Goal: Check status: Check status

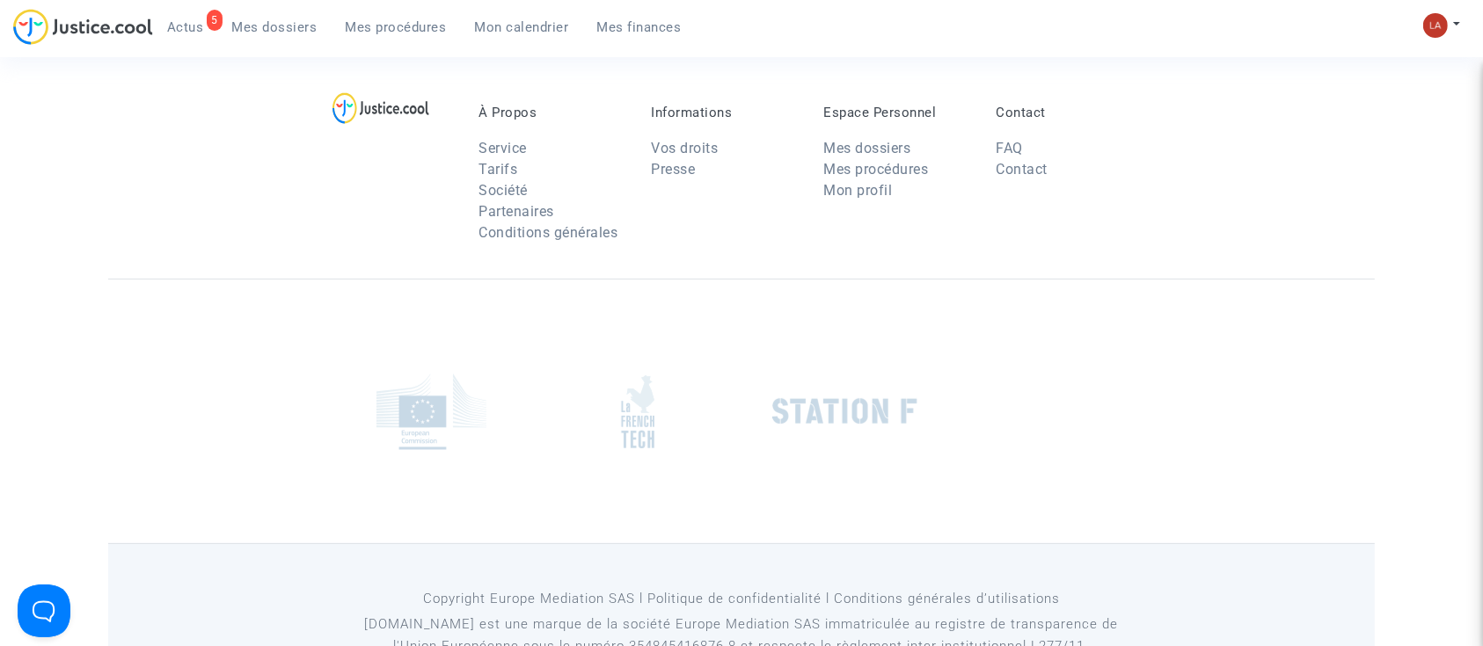
scroll to position [130, 0]
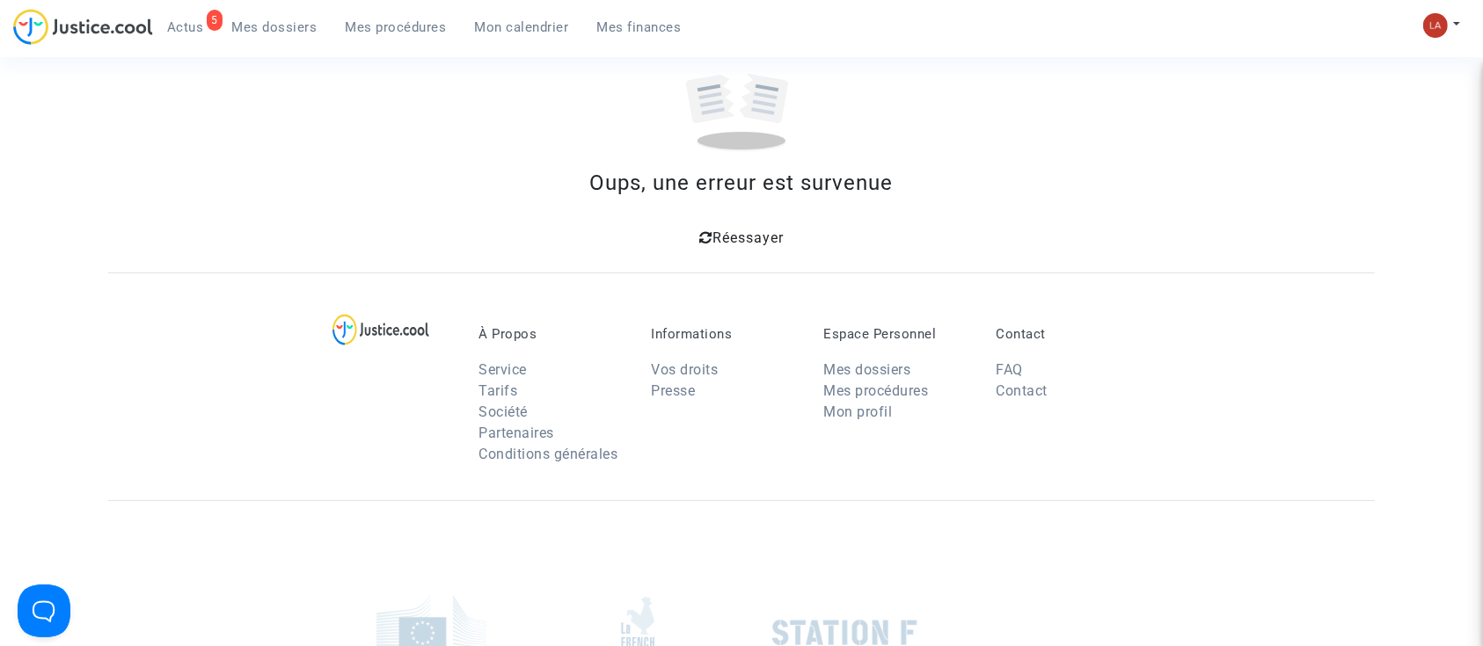
click at [551, 372] on section "Connecté en tant que : OVDP by Pitcher Avocat Oups, une erreur est survenue Rée…" at bounding box center [741, 398] width 1483 height 1056
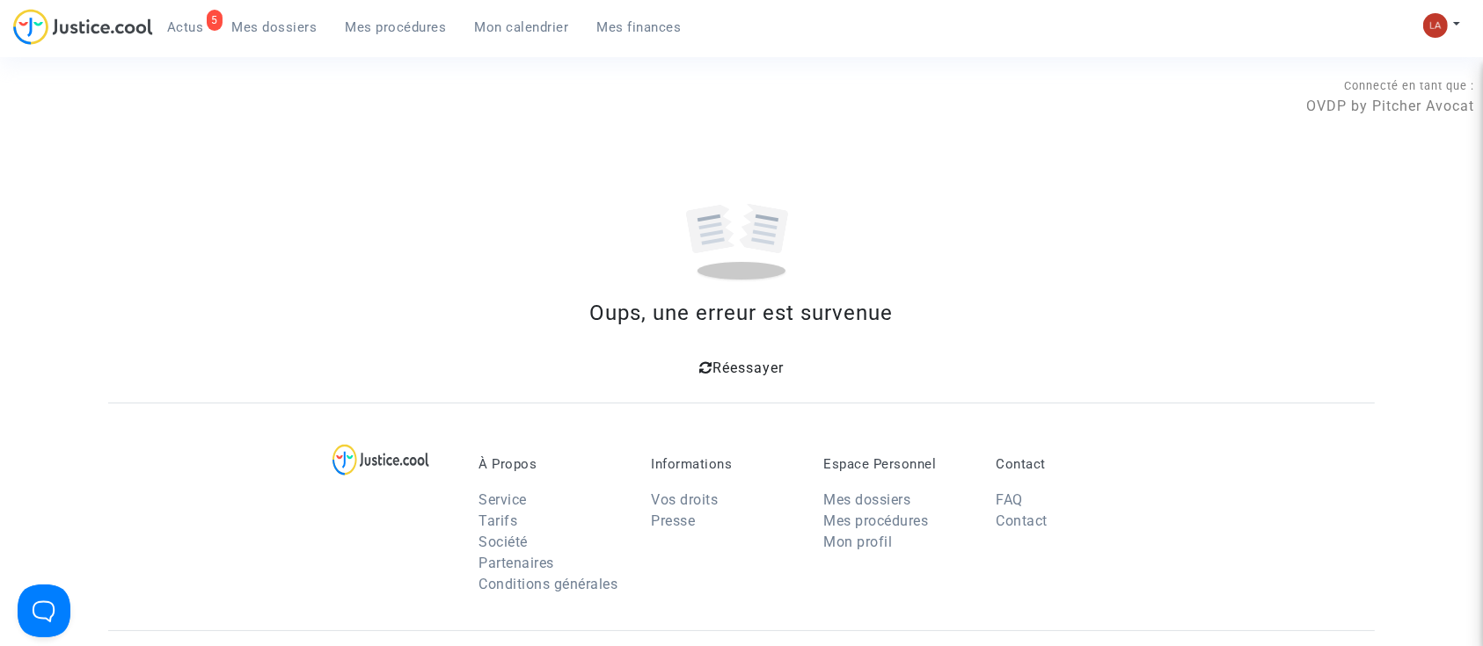
click at [400, 51] on div "5 Actus Mes dossiers Mes procédures Mon calendrier Mes finances" at bounding box center [354, 33] width 682 height 48
click at [368, 14] on link "Mes procédures" at bounding box center [395, 27] width 129 height 26
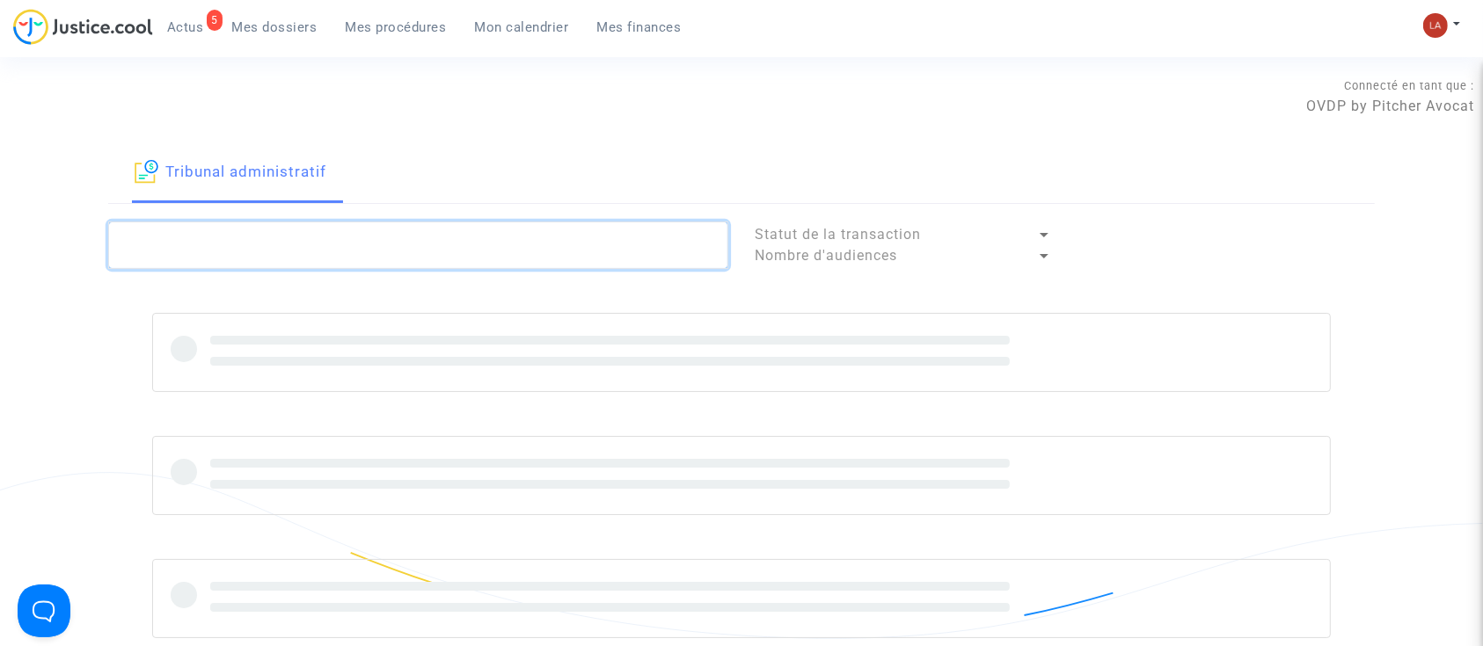
click at [579, 233] on textarea at bounding box center [418, 245] width 620 height 47
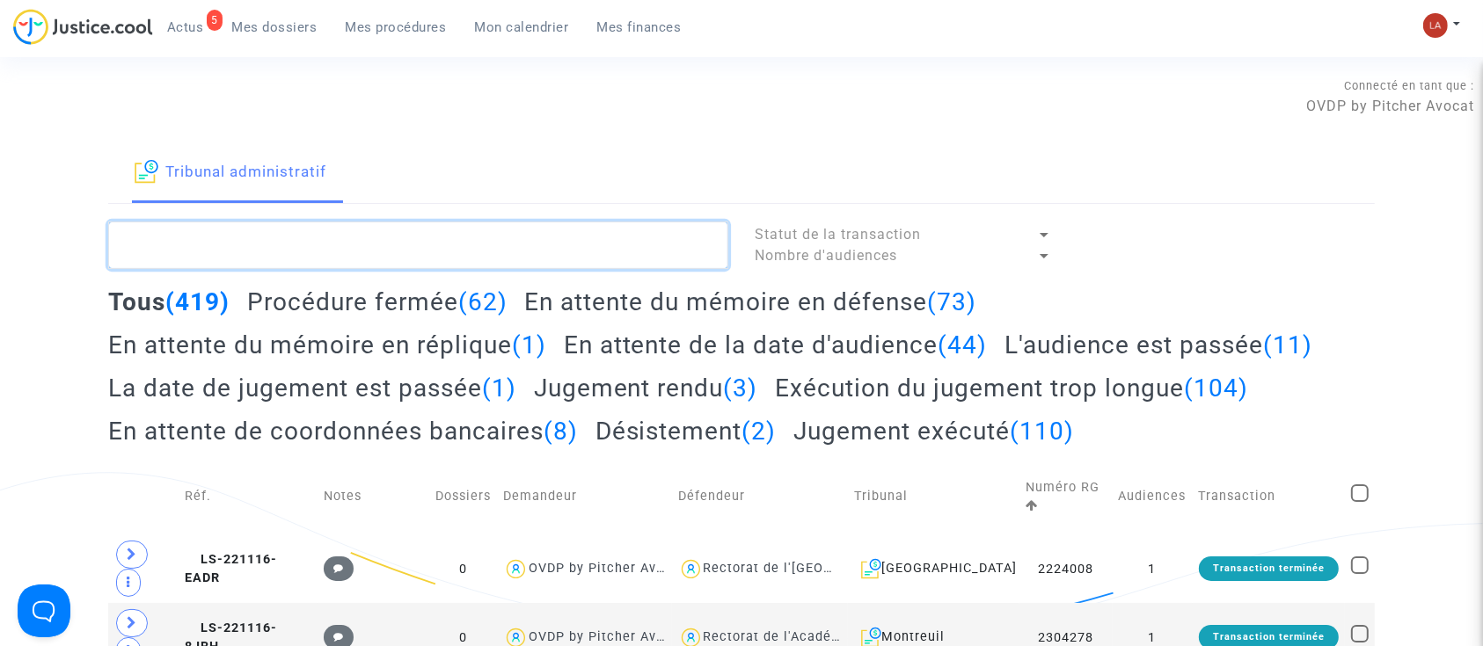
paste textarea "CASSAN"
drag, startPoint x: 347, startPoint y: 241, endPoint x: -395, endPoint y: 213, distance: 742.7
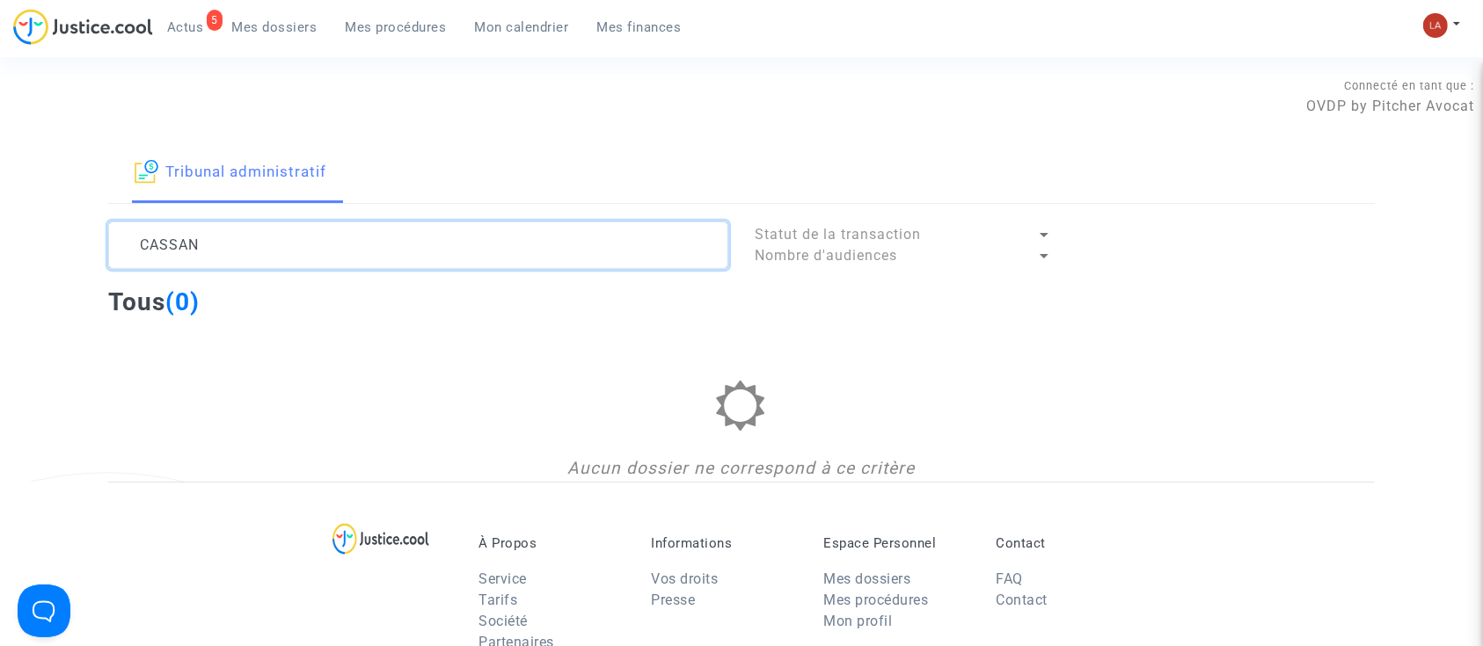
type textarea "CASSAN"
click at [339, 267] on textarea at bounding box center [418, 245] width 620 height 47
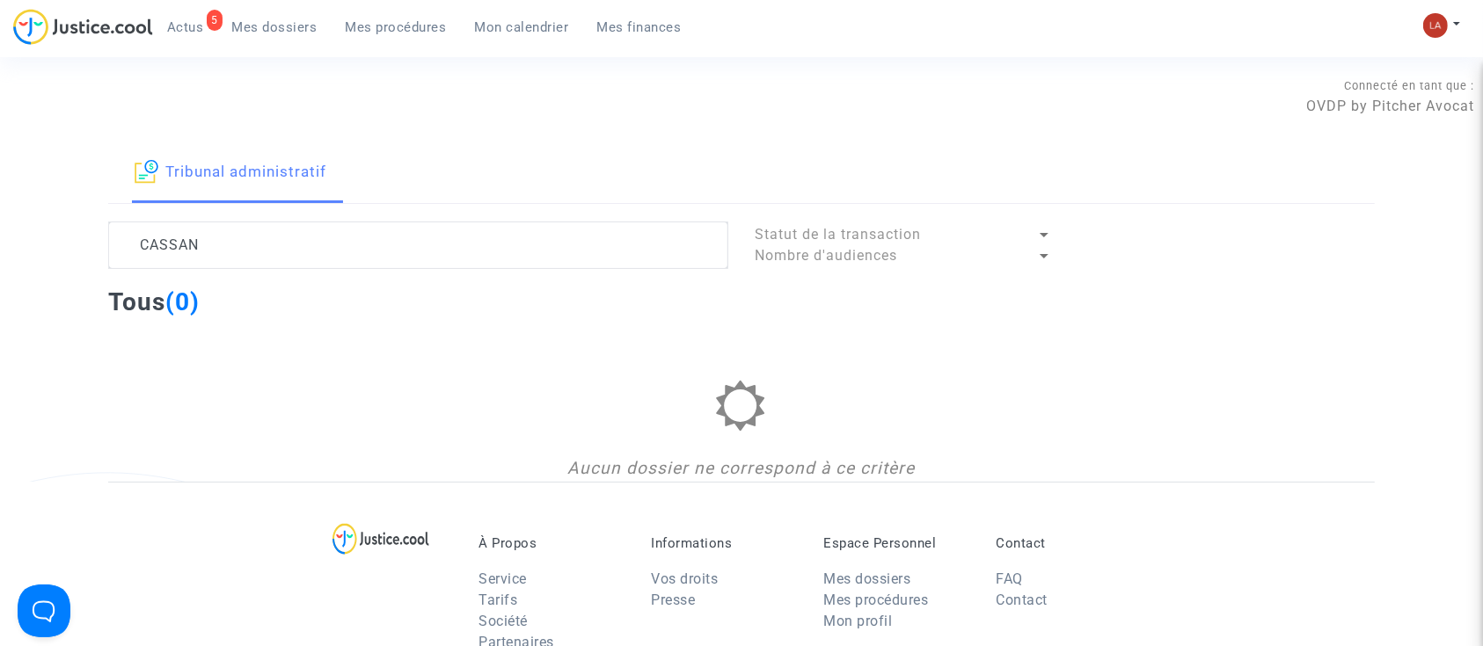
type textarea "CASSAN"
click at [307, 25] on span "Mes dossiers" at bounding box center [274, 27] width 85 height 16
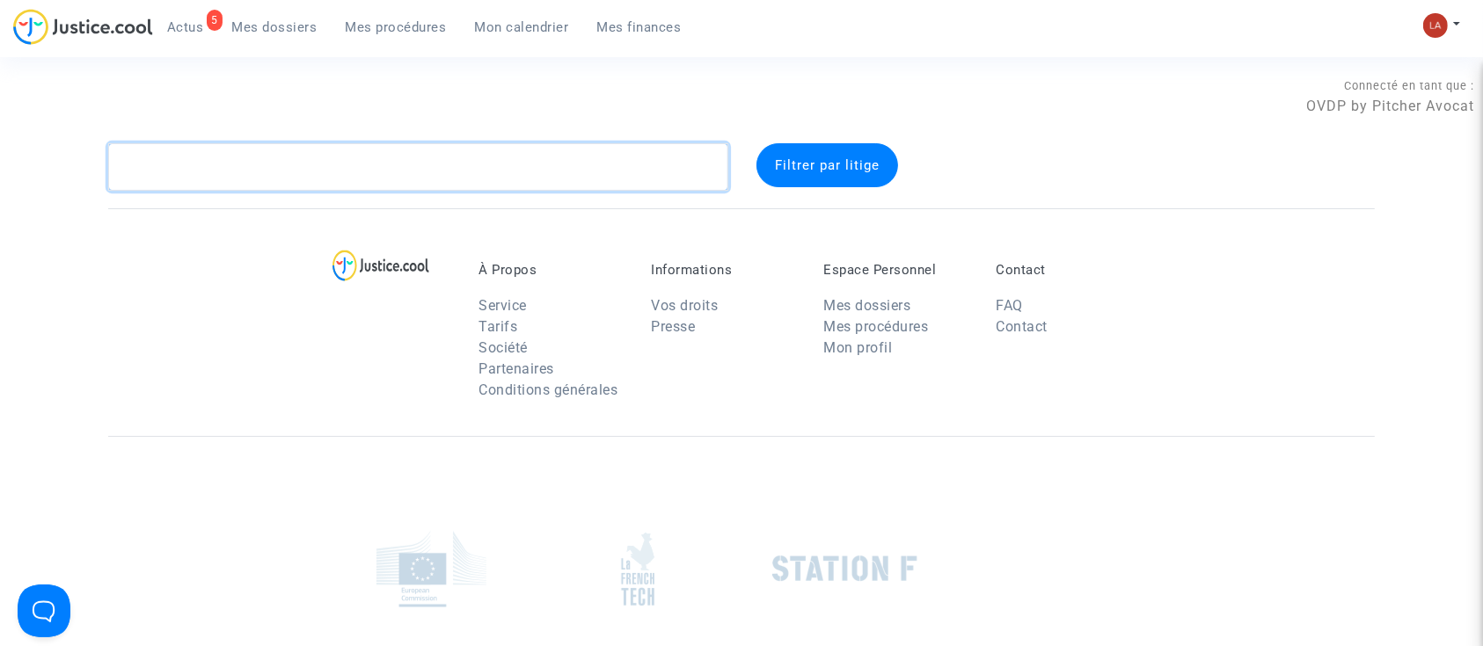
click at [301, 168] on textarea at bounding box center [418, 166] width 620 height 47
paste textarea "CASSAN"
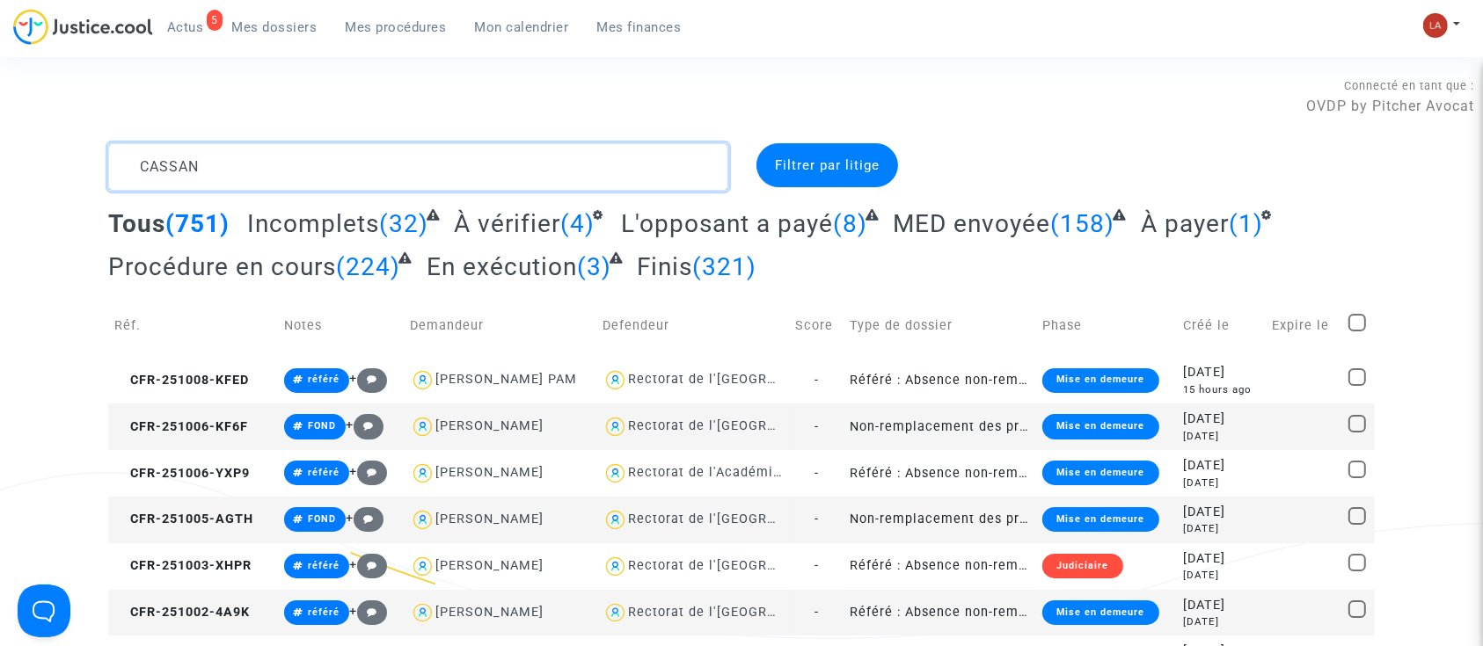
type textarea "CASSAN"
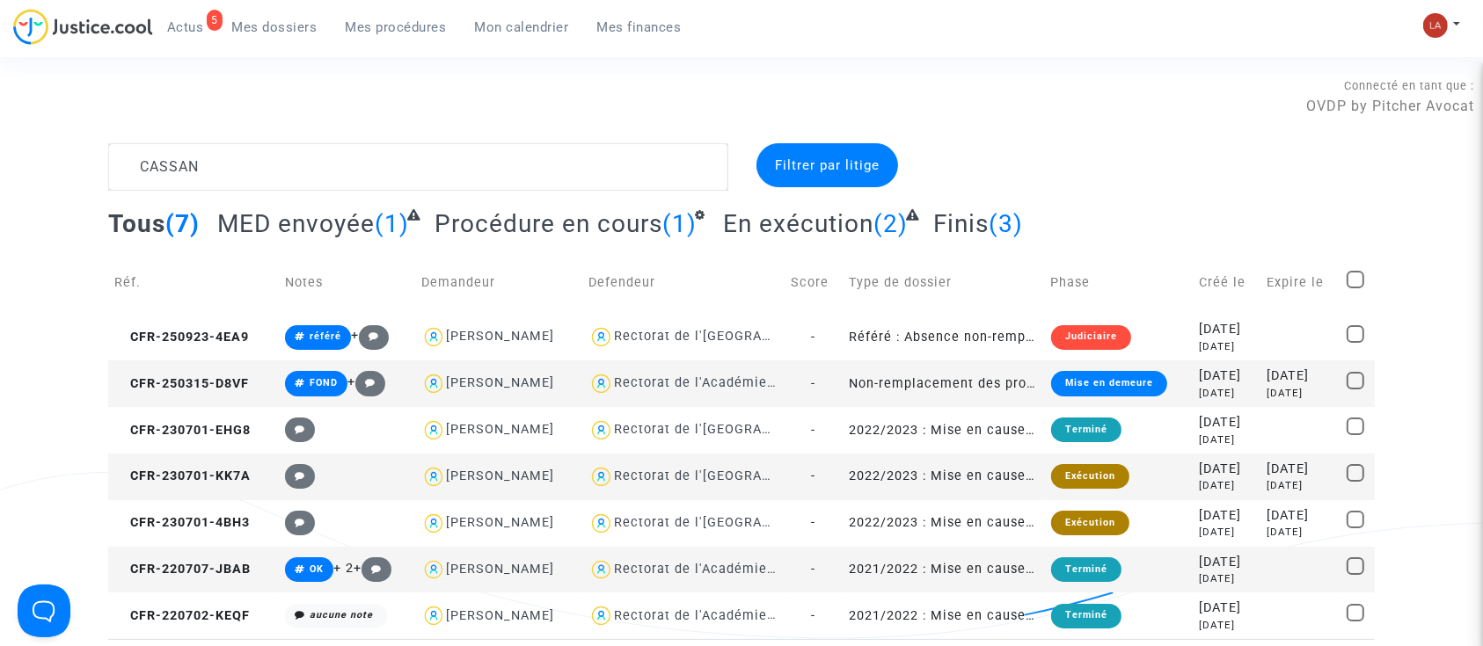
click at [594, 249] on div "Tous (7) MED envoyée (1) Procédure en cours (1) En exécution (2) Finis (3)" at bounding box center [741, 229] width 1266 height 43
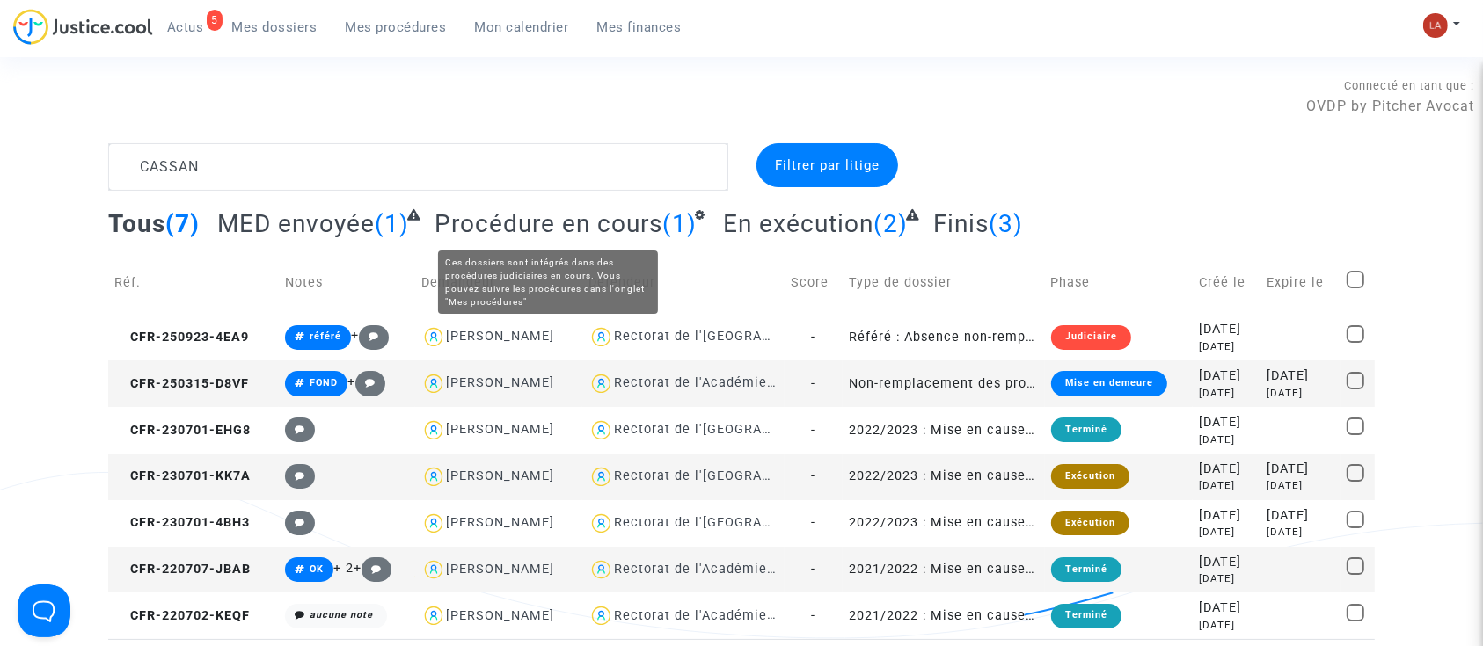
click at [601, 216] on span "Procédure en cours" at bounding box center [548, 223] width 228 height 29
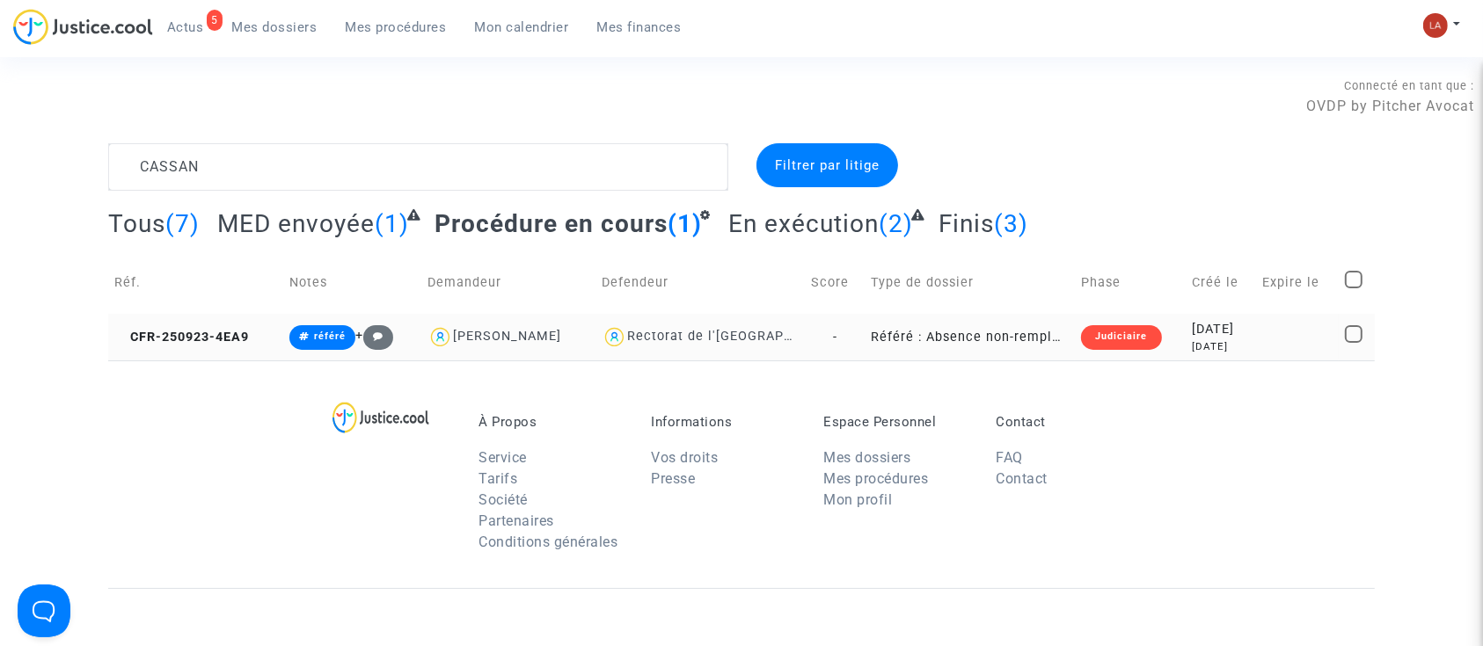
click at [217, 320] on td "CFR-250923-4EA9" at bounding box center [195, 337] width 175 height 47
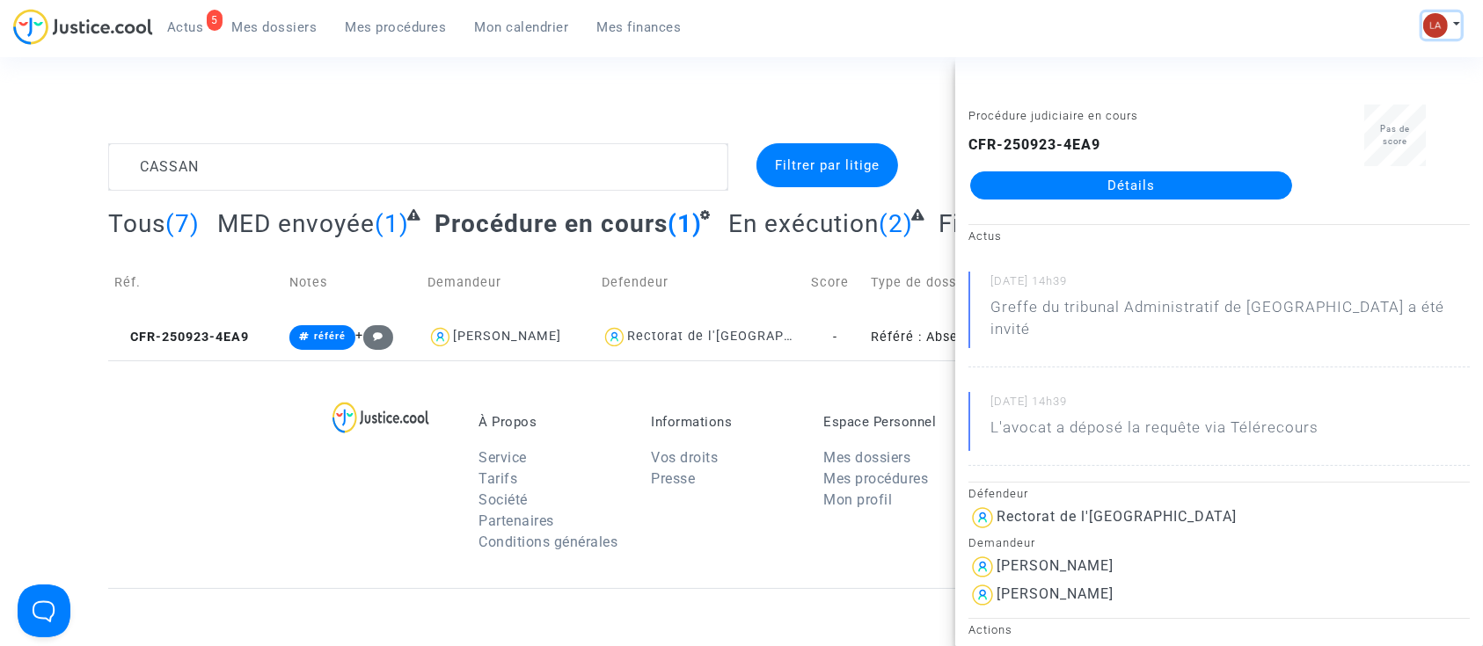
click at [1446, 28] on img at bounding box center [1435, 25] width 25 height 25
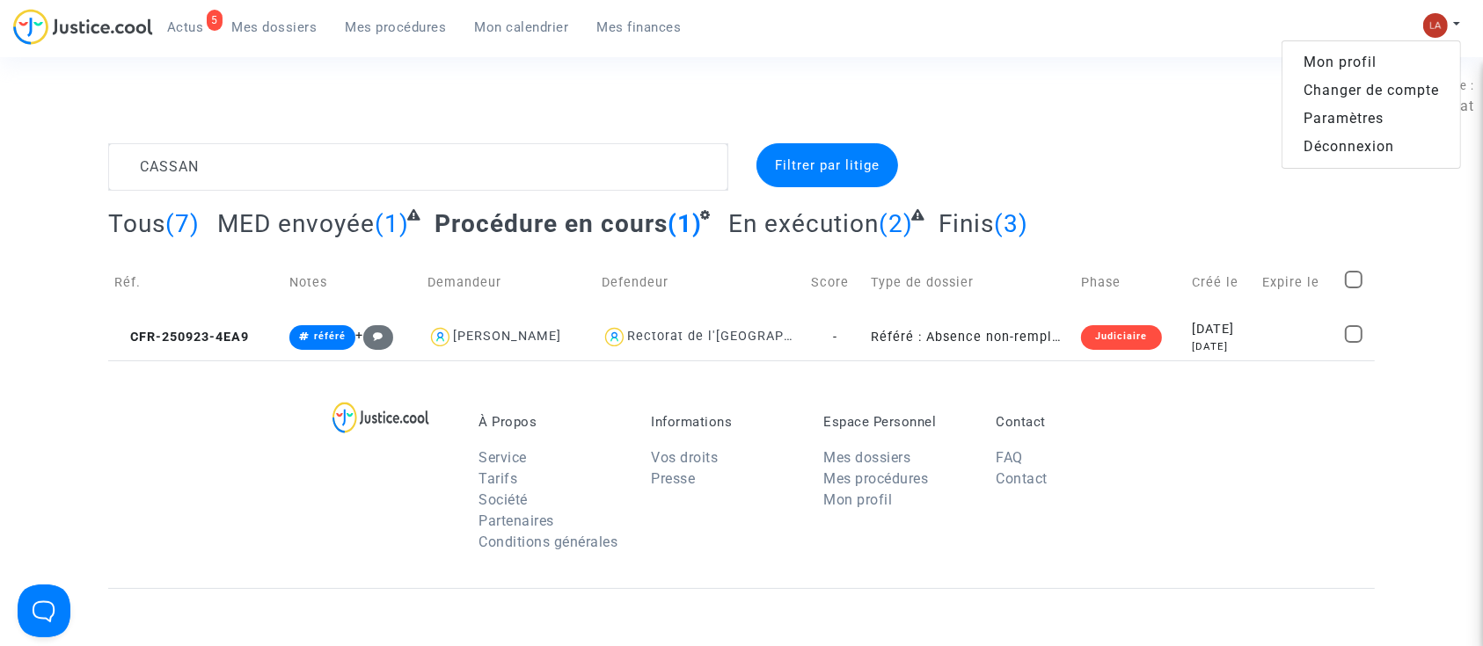
click at [1406, 87] on link "Changer de compte" at bounding box center [1371, 90] width 178 height 28
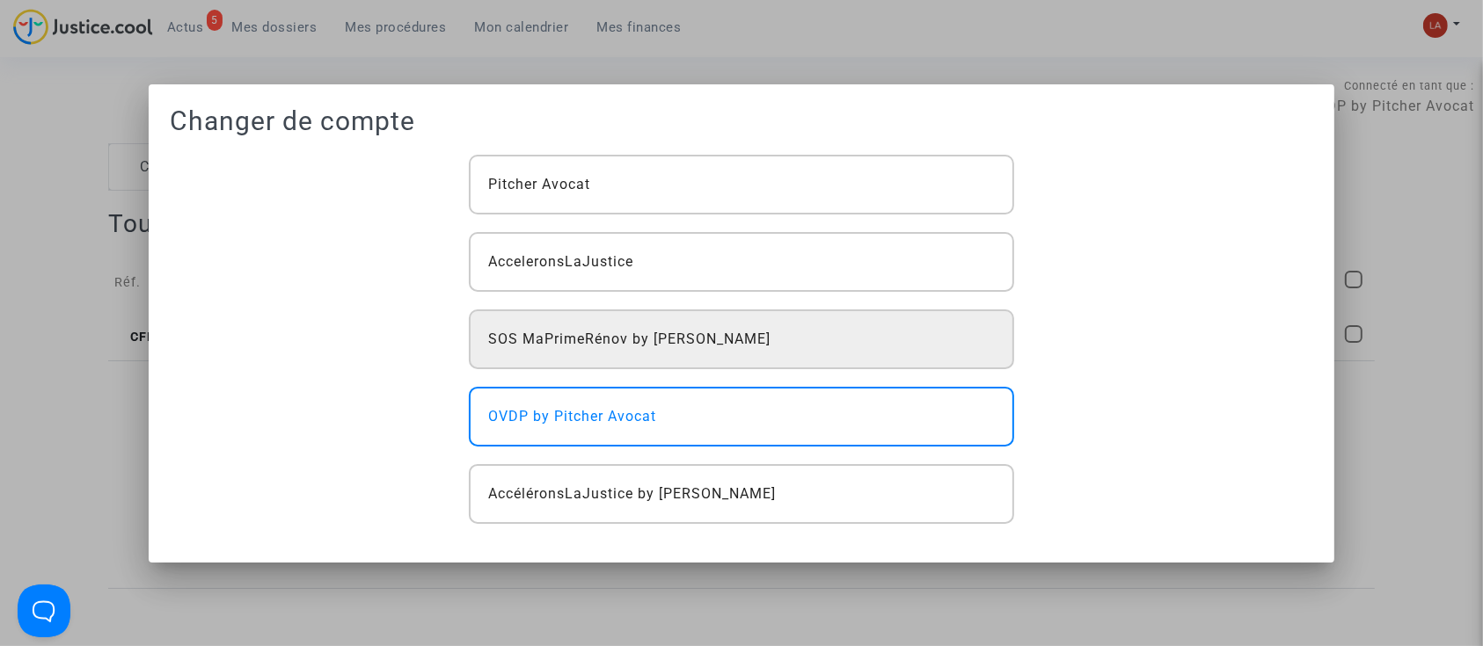
click at [652, 341] on span "SOS MaPrimeRénov by Pitcher Avocat" at bounding box center [629, 339] width 282 height 21
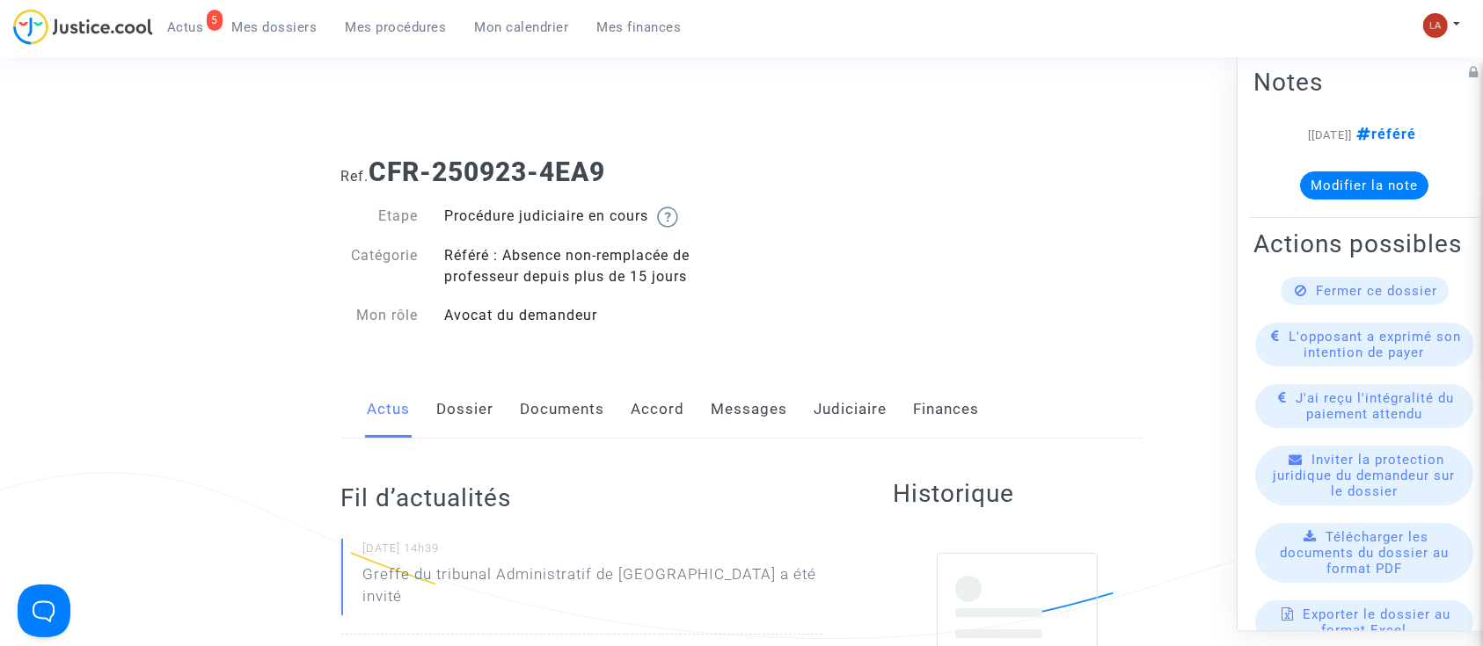
click at [841, 412] on link "Judiciaire" at bounding box center [850, 410] width 73 height 58
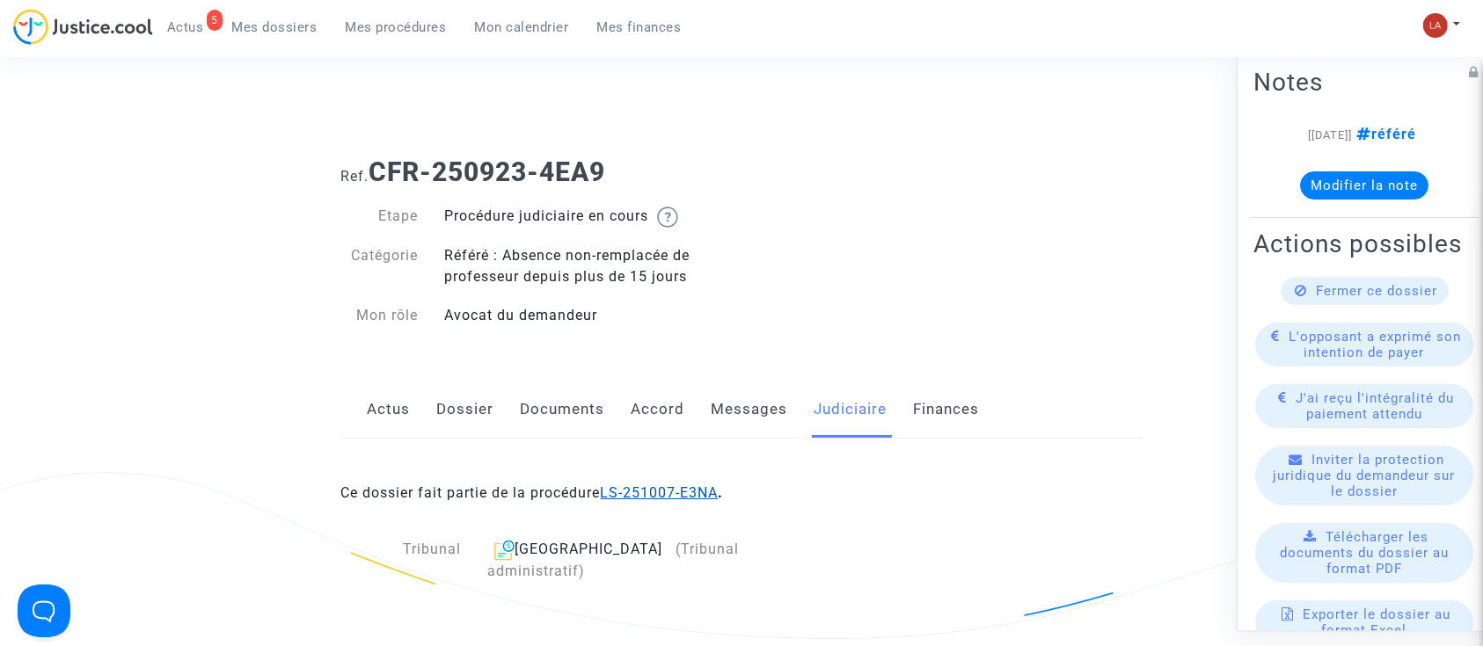
click at [674, 492] on link "LS-251007-E3NA" at bounding box center [660, 492] width 118 height 17
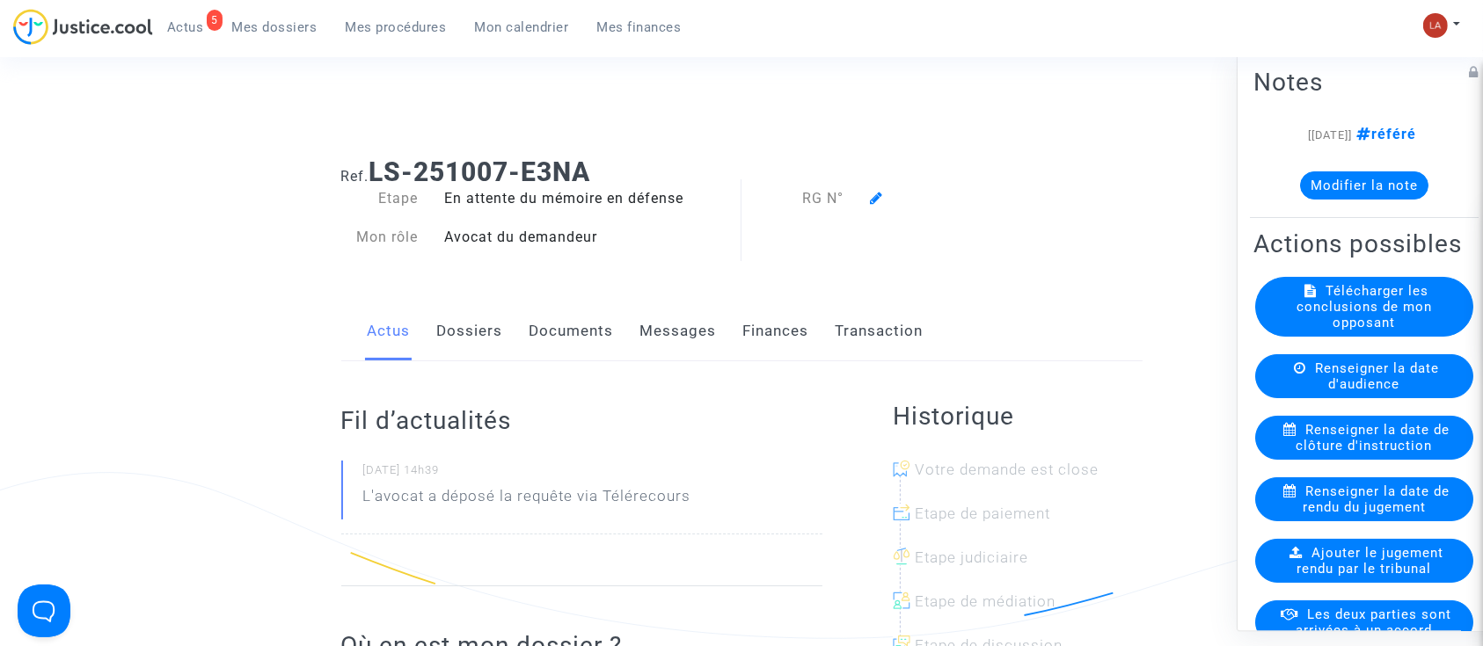
click at [879, 193] on icon at bounding box center [876, 198] width 13 height 14
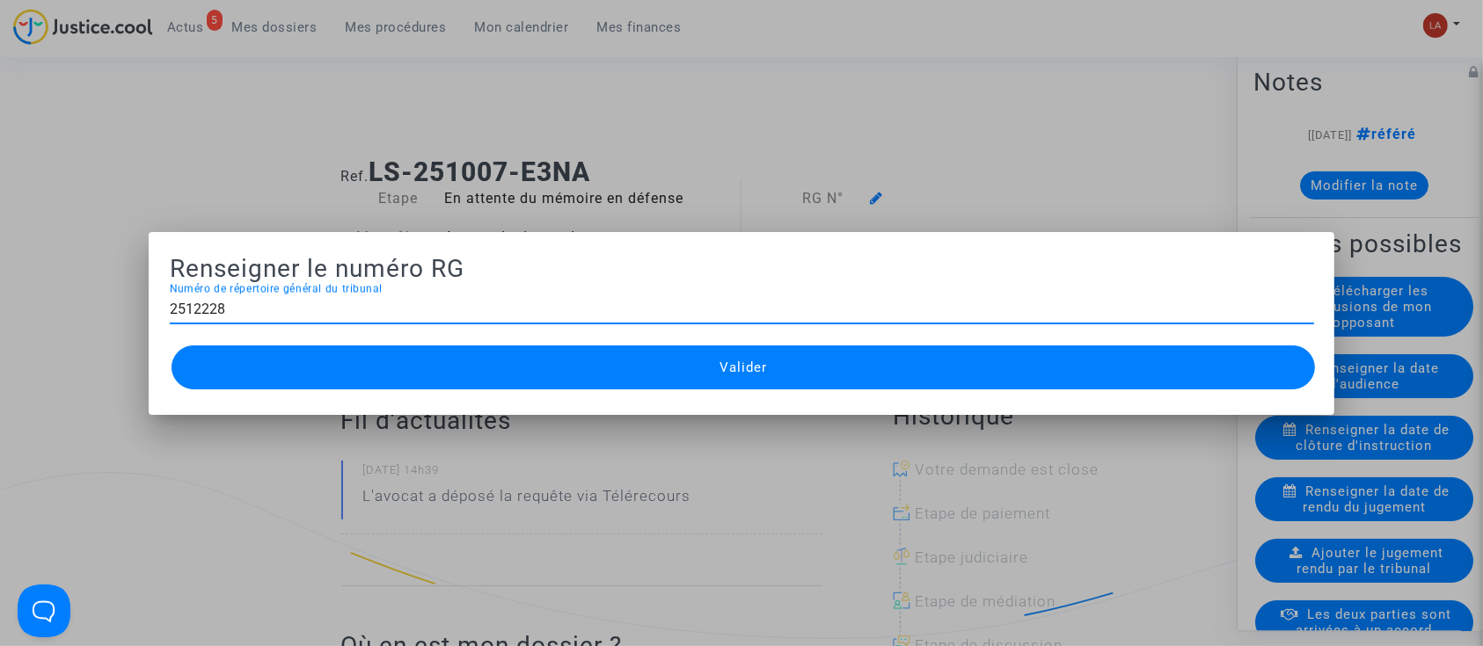
type input "2512228"
click at [605, 412] on mat-dialog-container "Renseigner le numéro RG 2512228 Numéro de répertoire général du tribunal Valider" at bounding box center [742, 323] width 1186 height 183
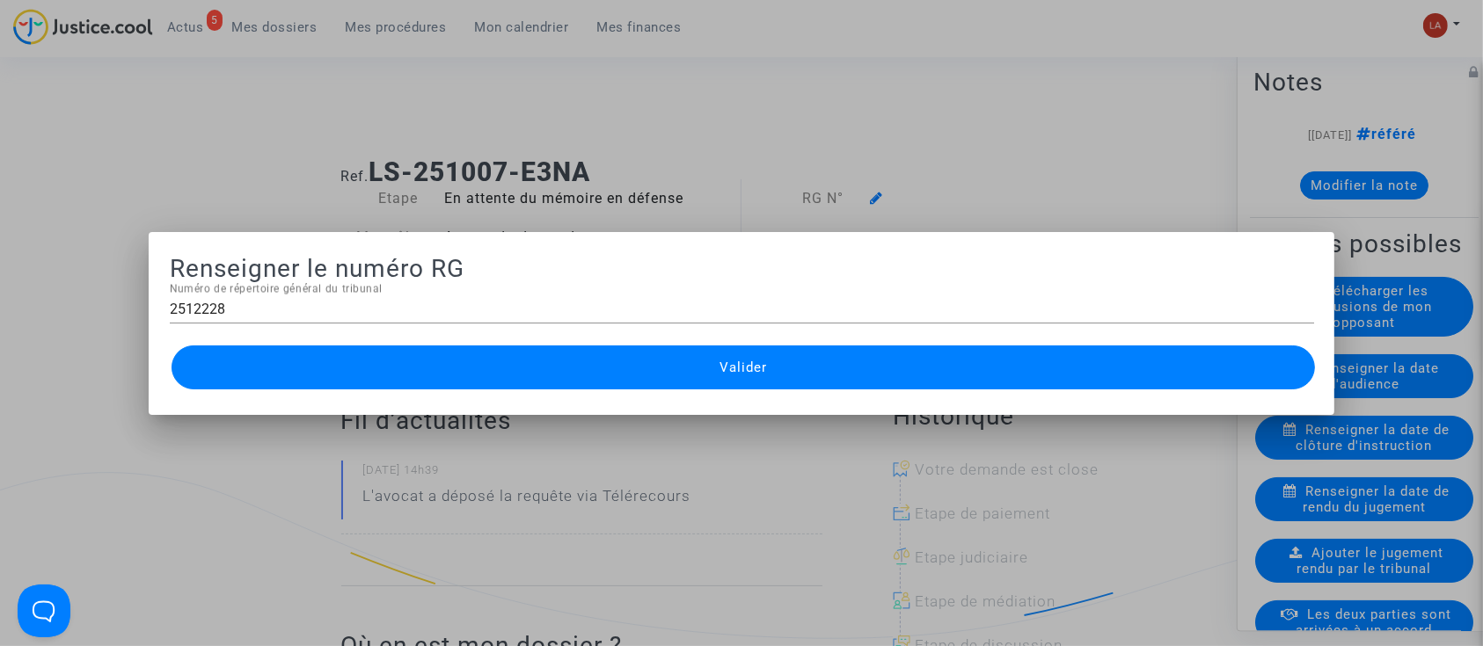
click at [605, 387] on button "Valider" at bounding box center [743, 368] width 1144 height 44
